Goal: Task Accomplishment & Management: Use online tool/utility

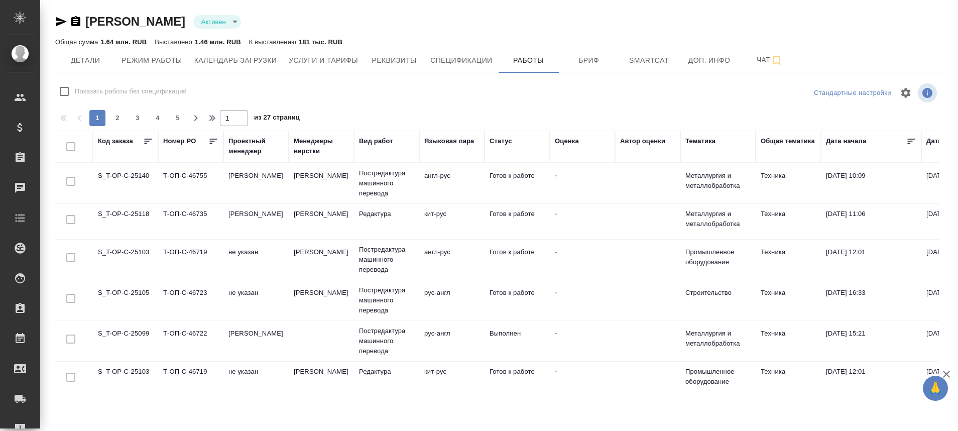
drag, startPoint x: 330, startPoint y: 392, endPoint x: 467, endPoint y: 397, distance: 137.1
click at [467, 397] on div "[PERSON_NAME] active Общая сумма 1.64 млн. RUB Выставлено 1.46 млн. RUB К выста…" at bounding box center [501, 198] width 903 height 397
click at [20, 422] on div "Рекламации" at bounding box center [7, 428] width 25 height 15
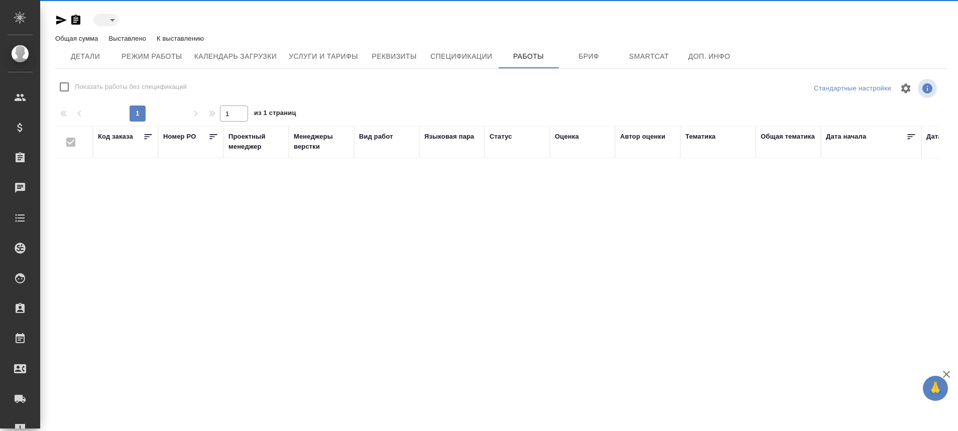
type input "active"
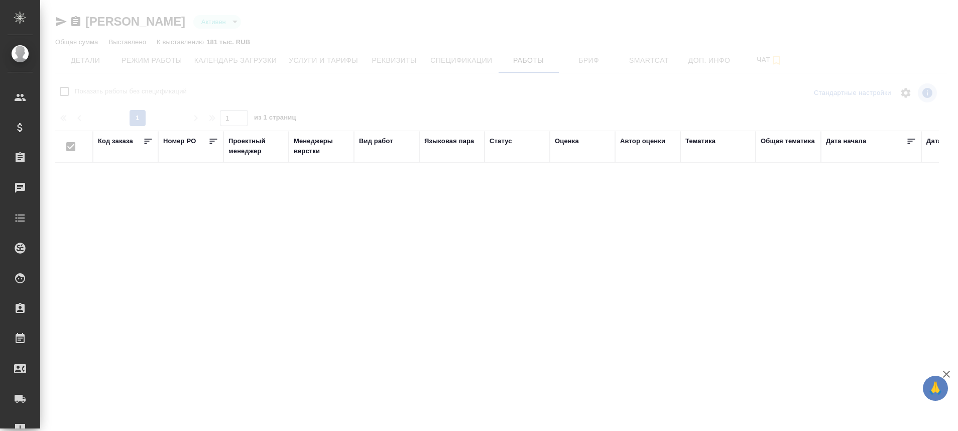
checkbox input "false"
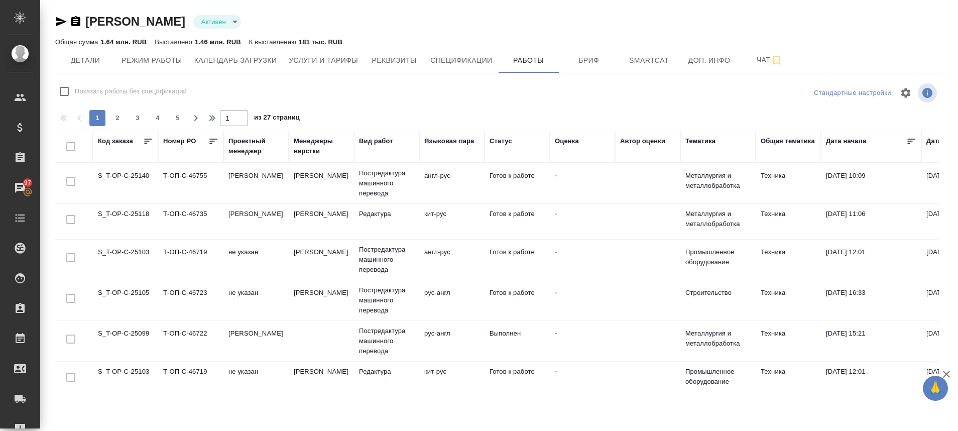
scroll to position [0, 1]
click at [125, 252] on td "S_T-OP-C-25103" at bounding box center [124, 259] width 65 height 35
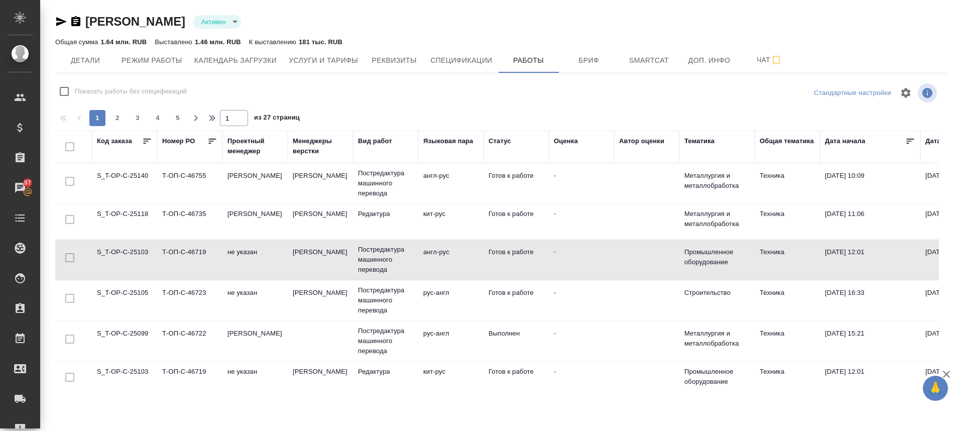
click at [125, 252] on td "S_T-OP-C-25103" at bounding box center [124, 259] width 65 height 35
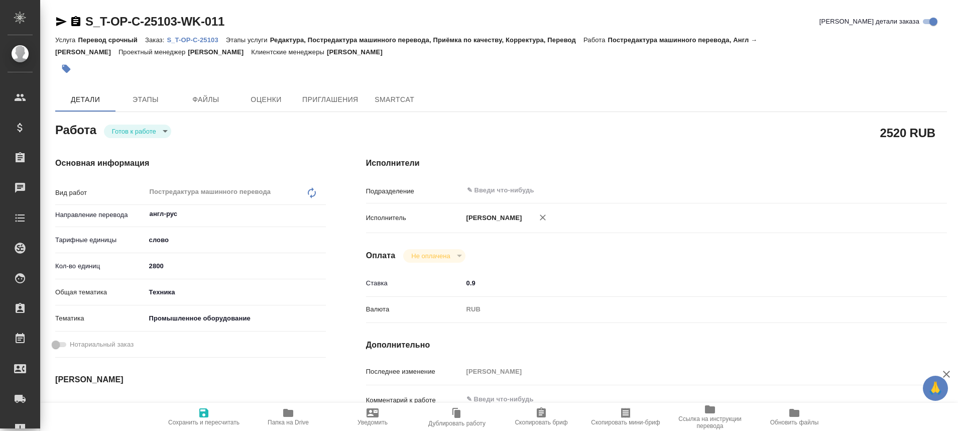
type textarea "x"
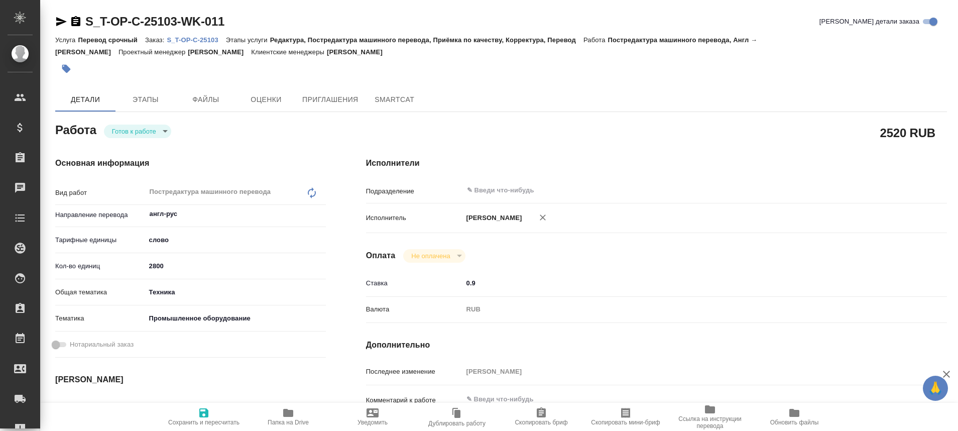
type textarea "x"
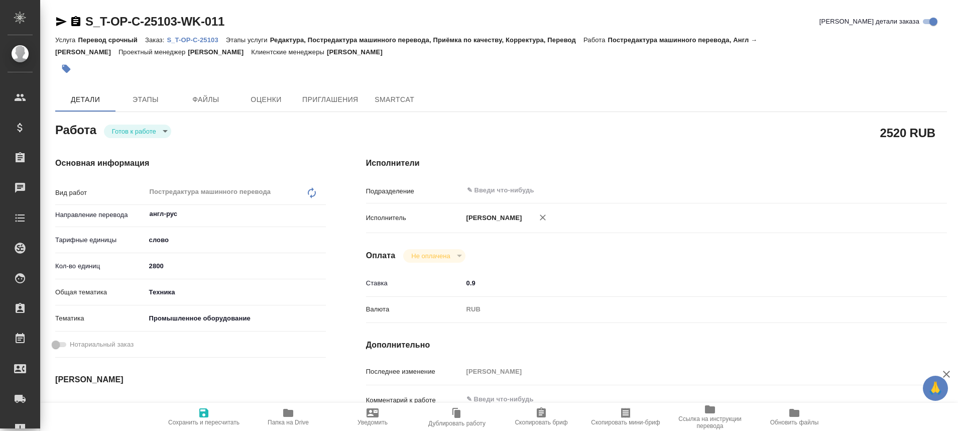
type textarea "x"
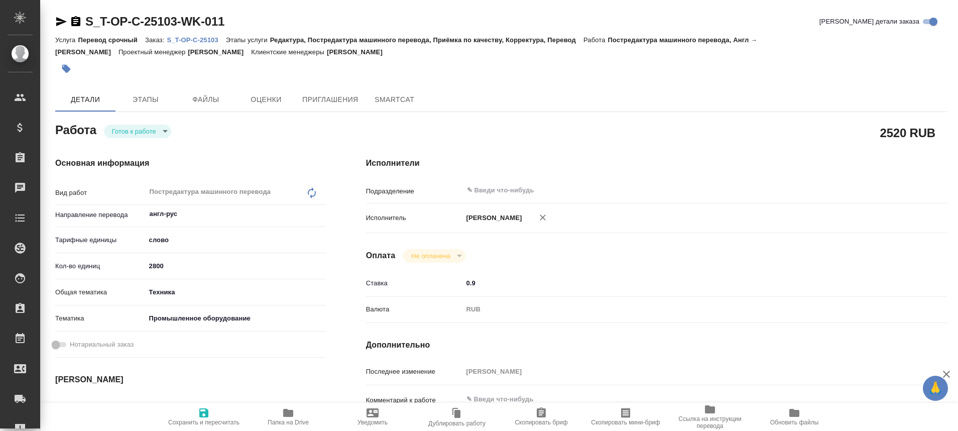
type textarea "x"
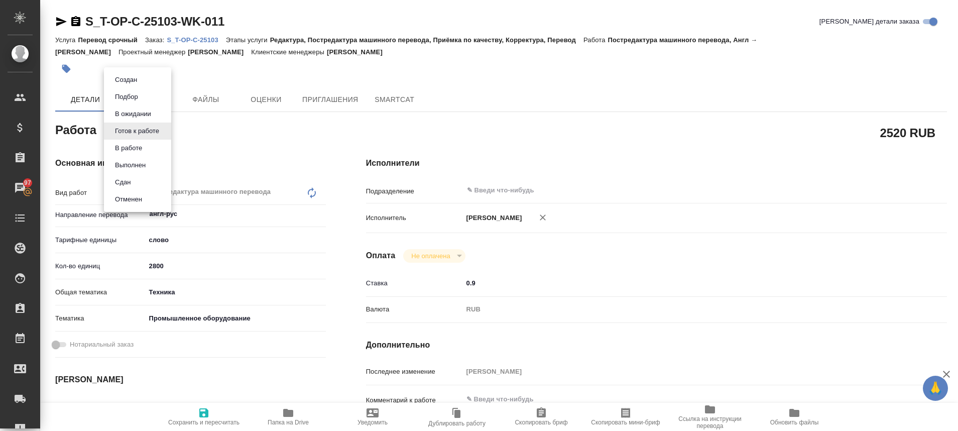
click at [162, 129] on body "🙏 .cls-1 fill:#fff; AWATERA Plastinina Anastasia Клиенты Спецификации Заказы 97…" at bounding box center [479, 215] width 958 height 431
click at [145, 150] on button "В работе" at bounding box center [128, 148] width 33 height 11
type textarea "x"
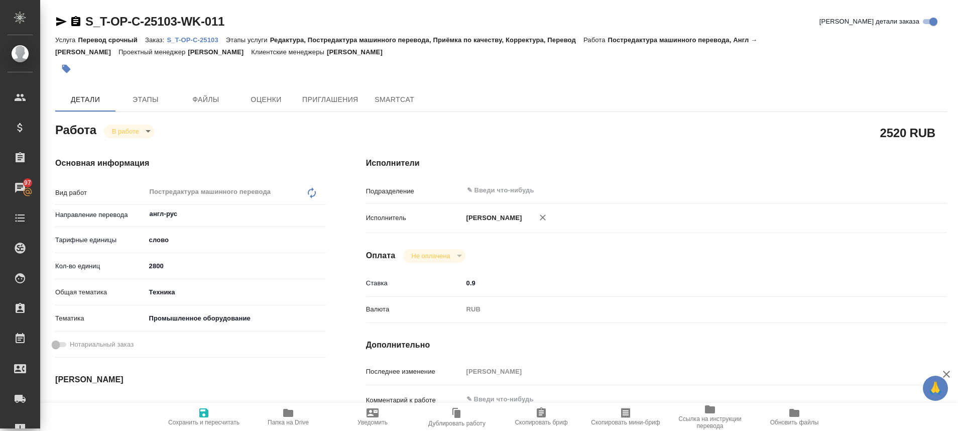
type textarea "x"
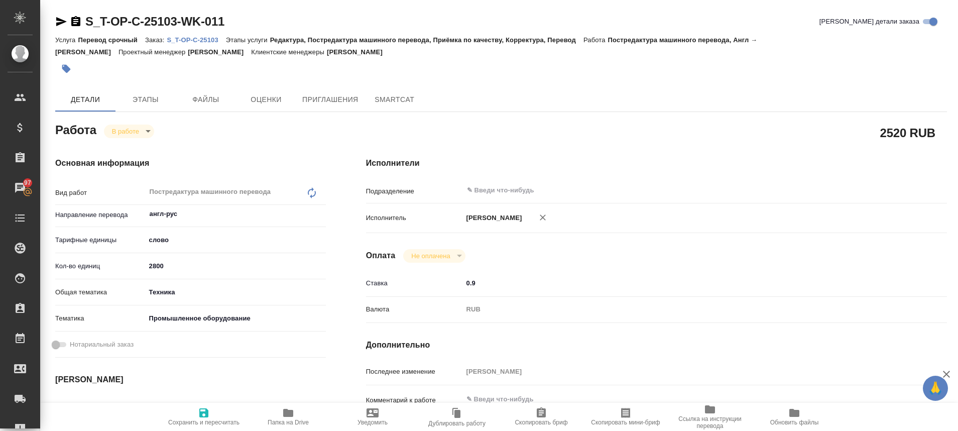
type textarea "x"
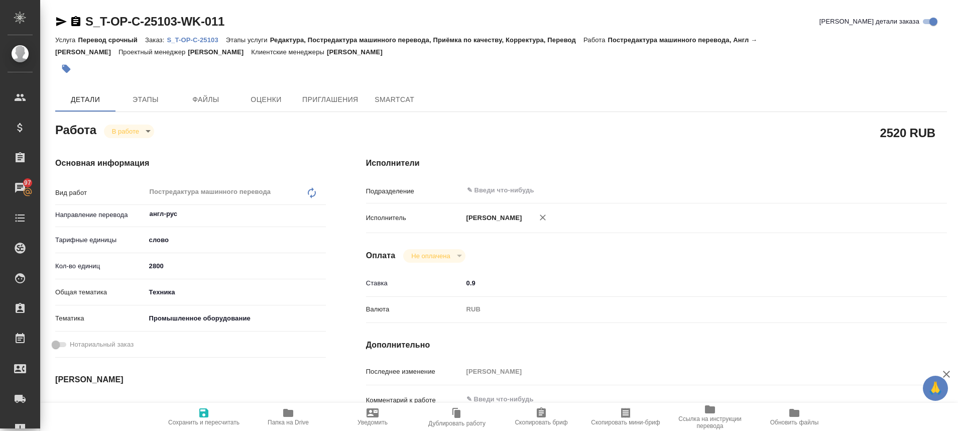
type textarea "x"
click at [283, 415] on icon "button" at bounding box center [288, 413] width 12 height 12
